Goal: Find specific page/section: Find specific page/section

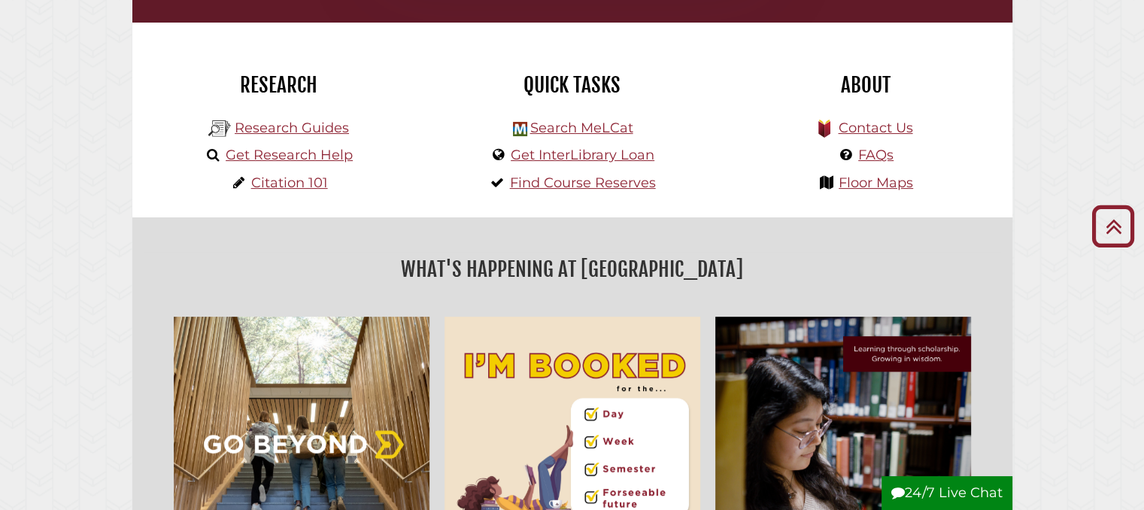
scroll to position [341, 0]
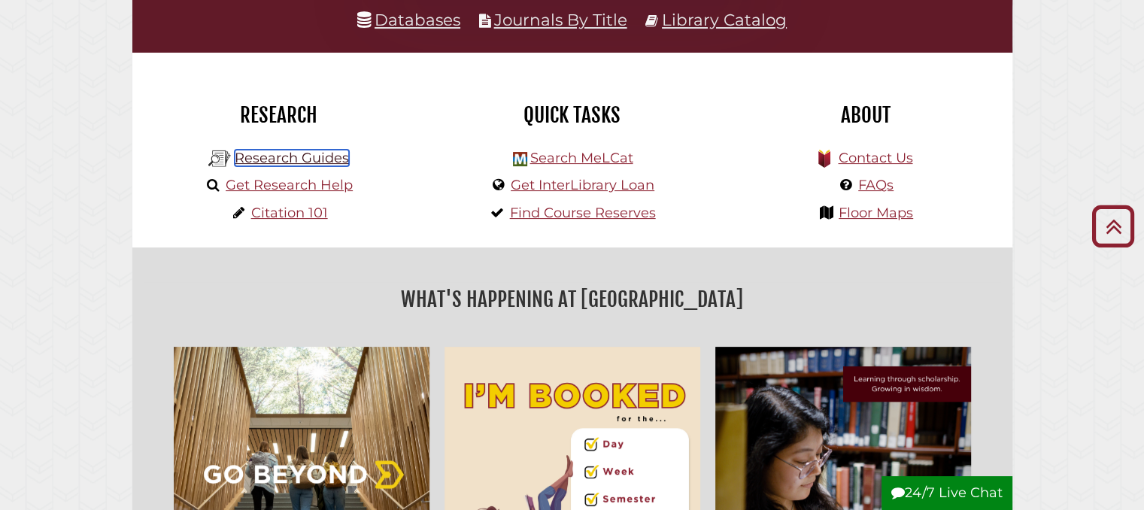
click at [307, 157] on link "Research Guides" at bounding box center [292, 158] width 114 height 17
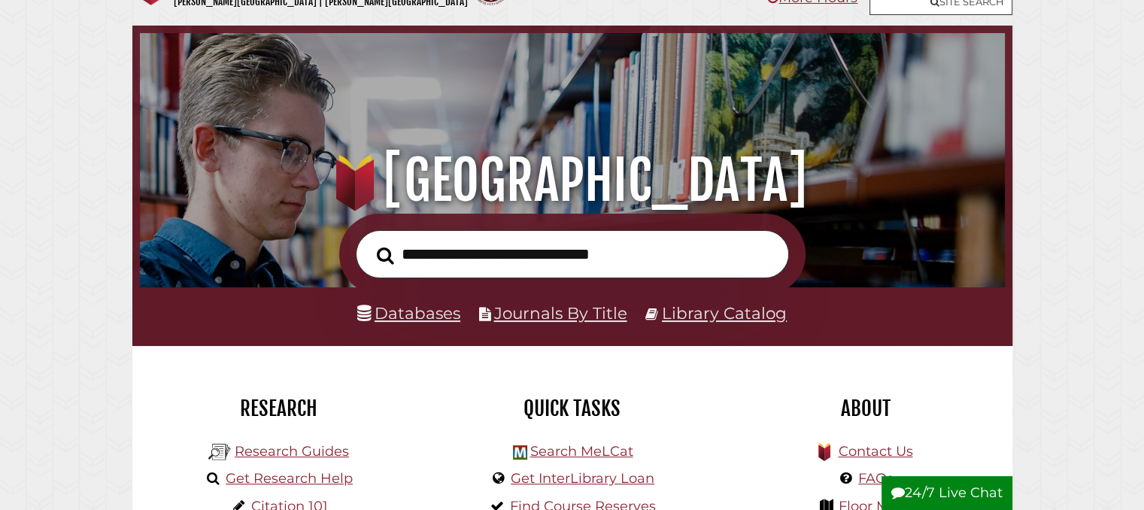
scroll to position [286, 857]
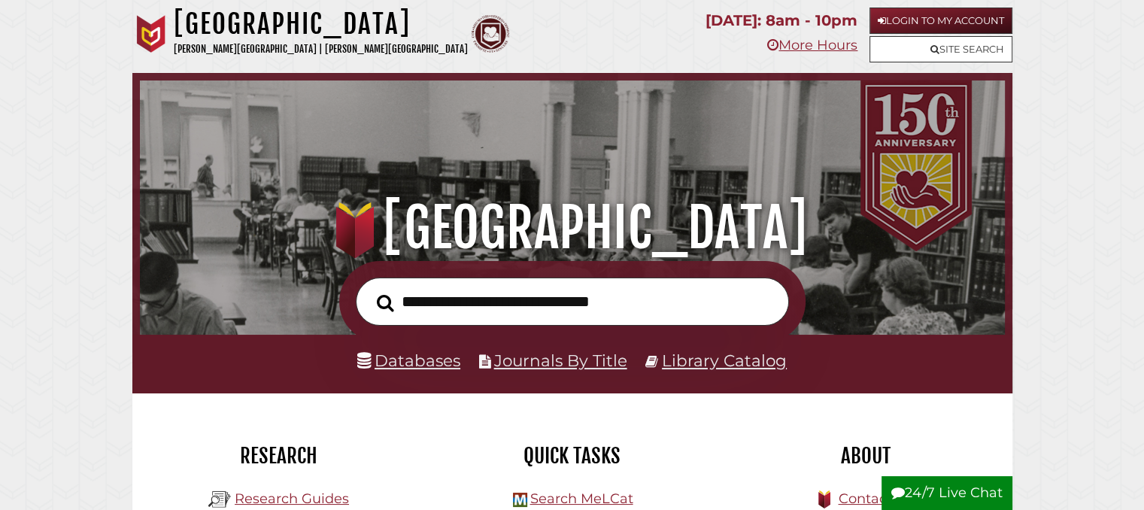
scroll to position [286, 857]
